Goal: Transaction & Acquisition: Download file/media

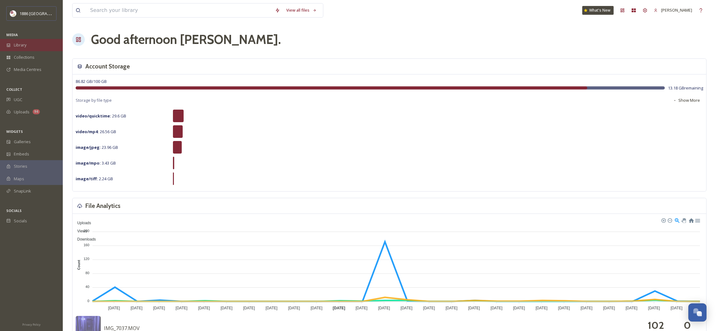
click at [29, 43] on div "Library" at bounding box center [31, 45] width 63 height 12
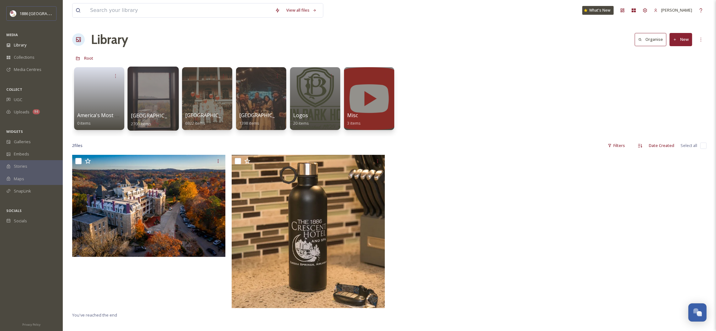
click at [150, 103] on div at bounding box center [152, 99] width 51 height 64
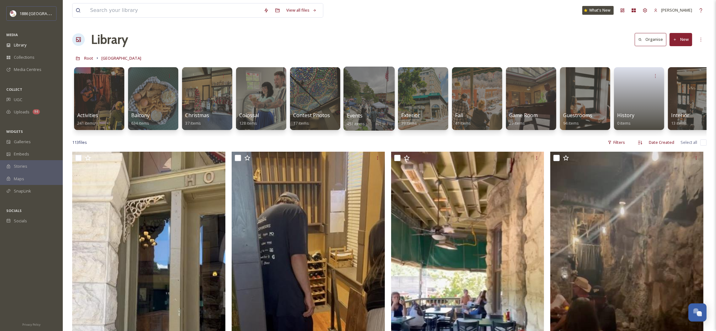
click at [353, 111] on div at bounding box center [368, 99] width 51 height 64
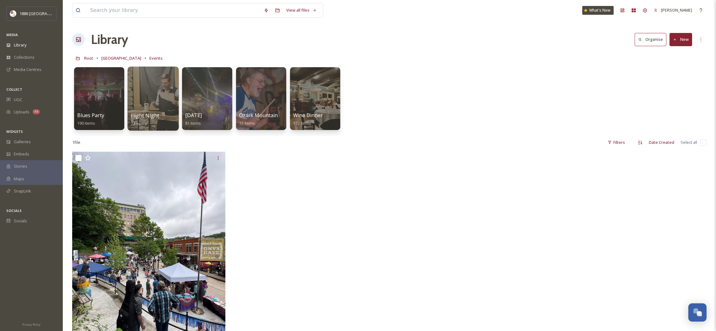
click at [148, 115] on span "Flight Night" at bounding box center [145, 115] width 29 height 7
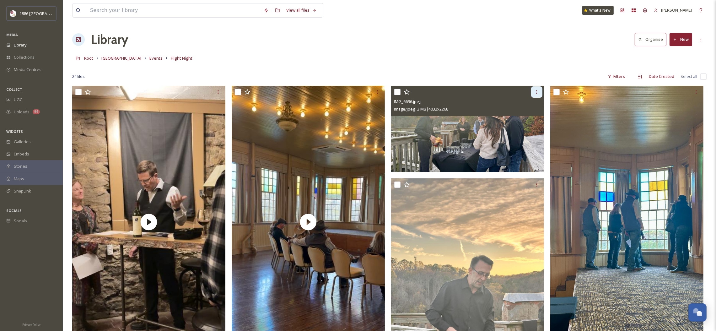
click at [534, 92] on icon at bounding box center [536, 91] width 5 height 5
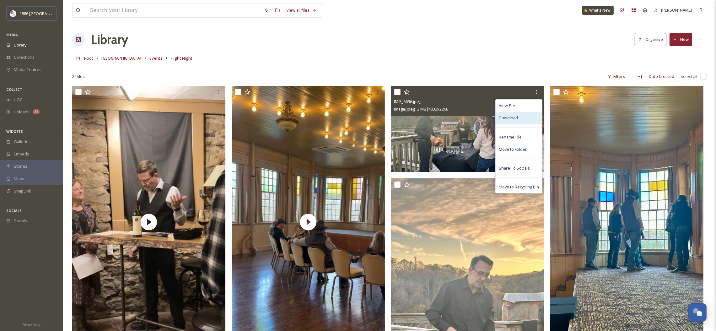
click at [517, 116] on div "Download" at bounding box center [518, 118] width 46 height 12
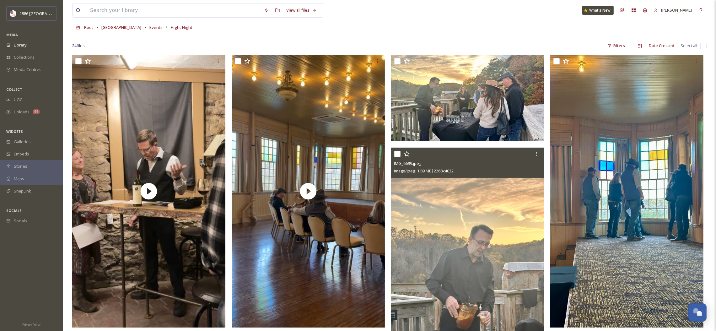
scroll to position [47, 0]
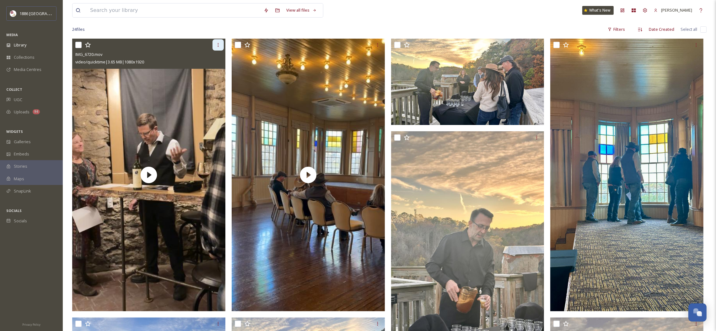
click at [217, 44] on icon at bounding box center [218, 44] width 5 height 5
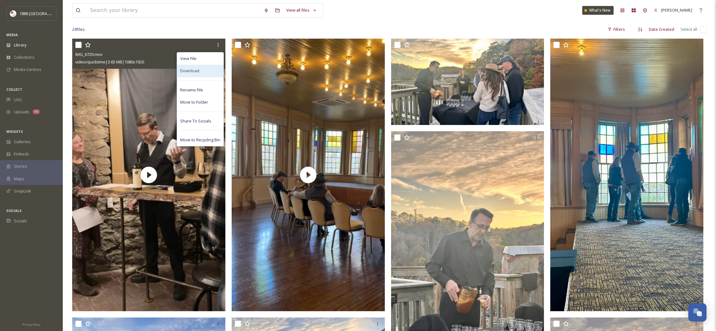
click at [206, 71] on div "Download" at bounding box center [200, 71] width 46 height 12
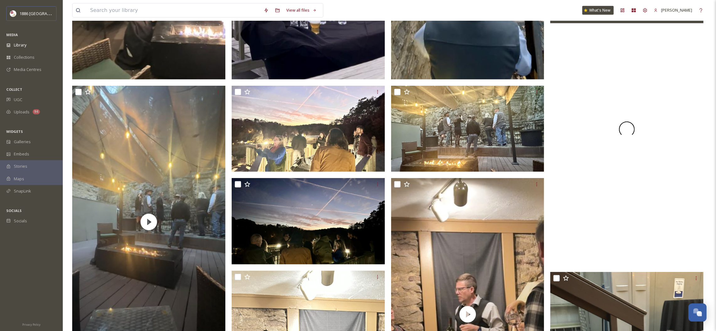
scroll to position [611, 0]
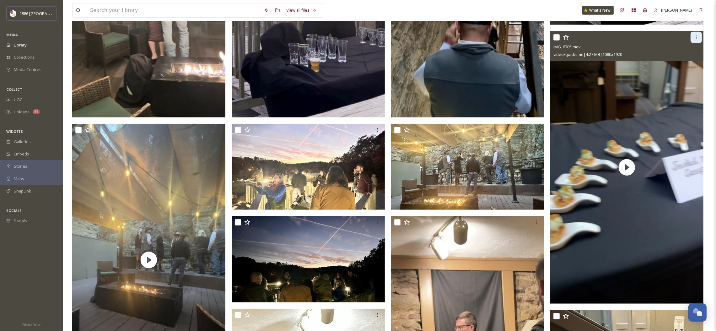
click at [697, 36] on icon at bounding box center [695, 37] width 5 height 5
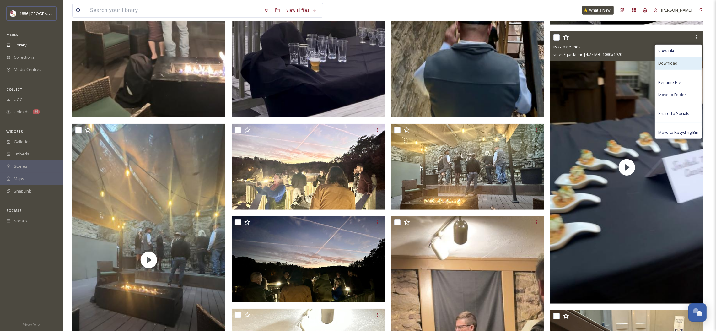
click at [677, 59] on div "Download" at bounding box center [678, 63] width 46 height 12
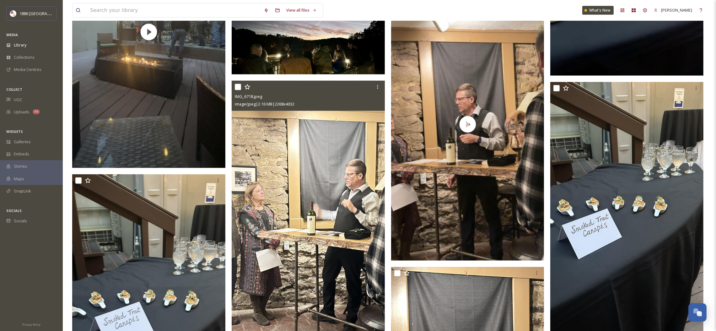
scroll to position [706, 0]
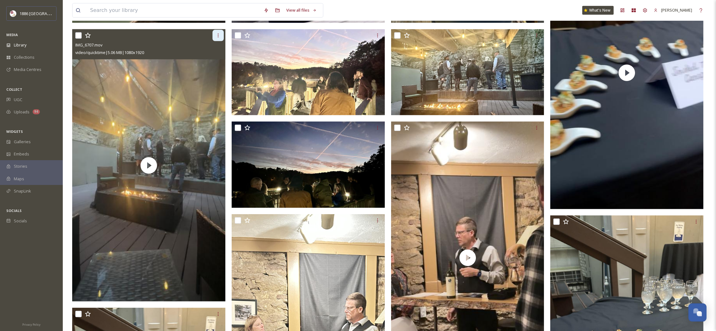
click at [216, 35] on icon at bounding box center [218, 35] width 5 height 5
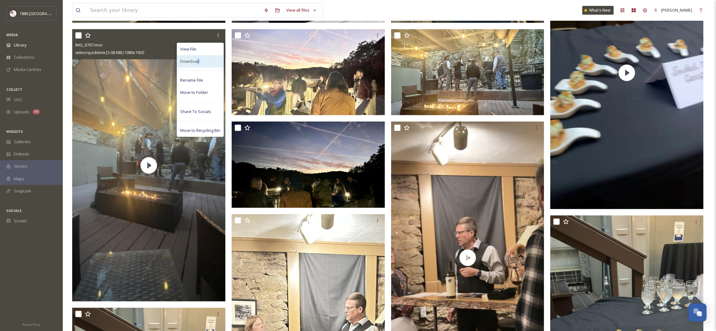
click at [197, 57] on div "Download" at bounding box center [200, 61] width 46 height 12
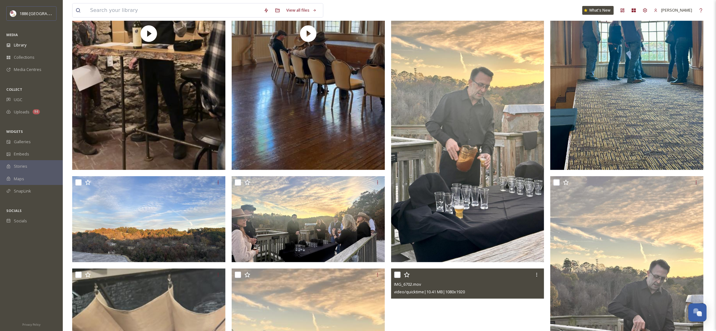
scroll to position [376, 0]
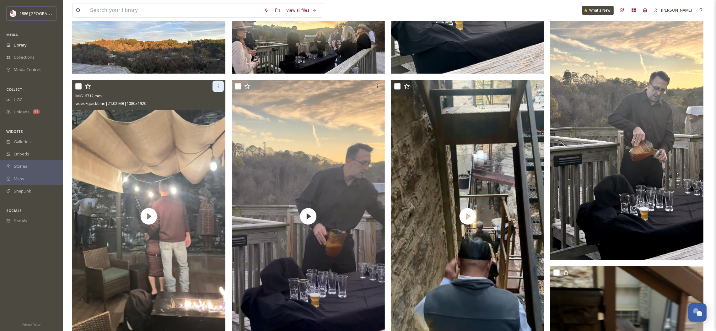
click at [217, 86] on icon at bounding box center [218, 86] width 5 height 5
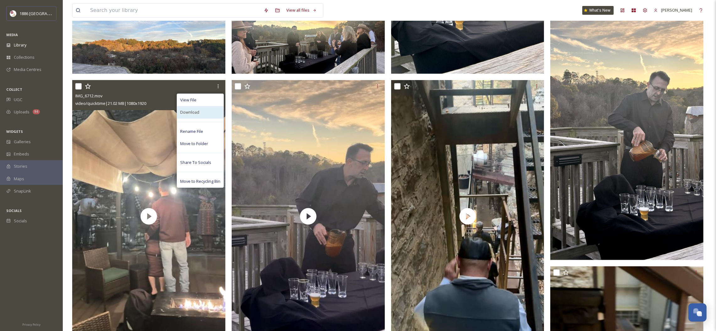
click at [207, 112] on div "Download" at bounding box center [200, 112] width 46 height 12
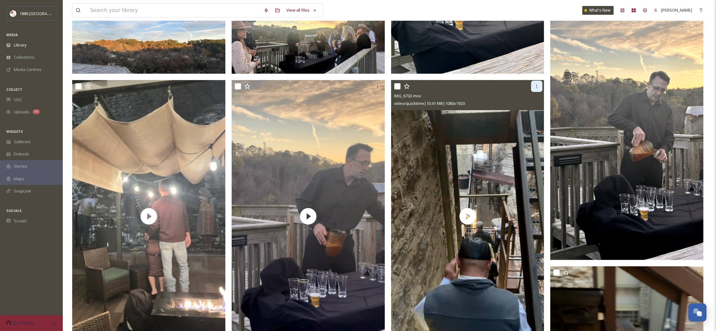
click at [535, 85] on icon at bounding box center [536, 86] width 5 height 5
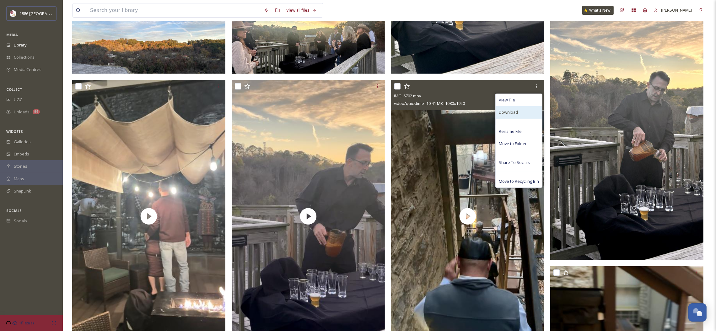
click at [515, 110] on span "Download" at bounding box center [508, 112] width 19 height 6
